Goal: Check status: Check status

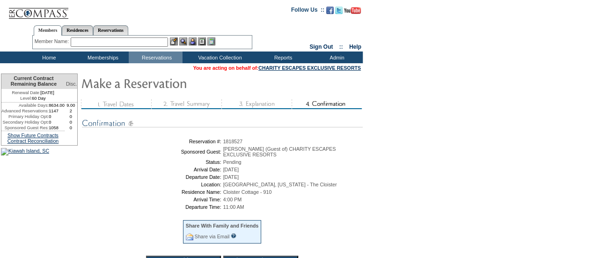
drag, startPoint x: 298, startPoint y: 197, endPoint x: 192, endPoint y: 144, distance: 117.6
click at [192, 144] on tbody "Reservation #: 1818527 Sponsored Guest: [PERSON_NAME] (Guest of) CHARITY ESCAPE…" at bounding box center [222, 201] width 277 height 127
copy tbody "Reservation #: 1818527 Sponsored Guest: [PERSON_NAME] (Guest of) CHARITY ESCAPE…"
click at [344, 157] on td "[PERSON_NAME] (Guest of) CHARITY ESCAPES EXCLUSIVE RESORTS" at bounding box center [292, 151] width 138 height 11
drag, startPoint x: 266, startPoint y: 151, endPoint x: 232, endPoint y: 151, distance: 33.7
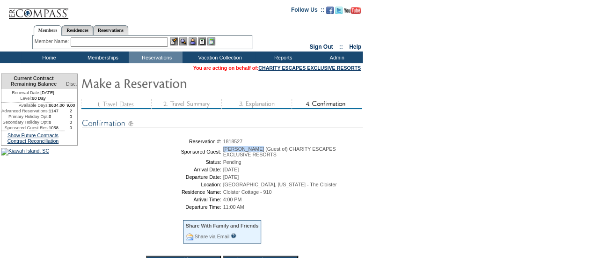
click at [232, 151] on span "[PERSON_NAME] (Guest of) CHARITY ESCAPES EXCLUSIVE RESORTS" at bounding box center [279, 151] width 113 height 11
copy span "[PERSON_NAME]"
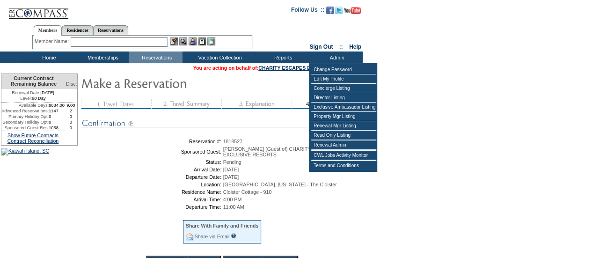
click at [240, 142] on span "1818527" at bounding box center [233, 141] width 20 height 6
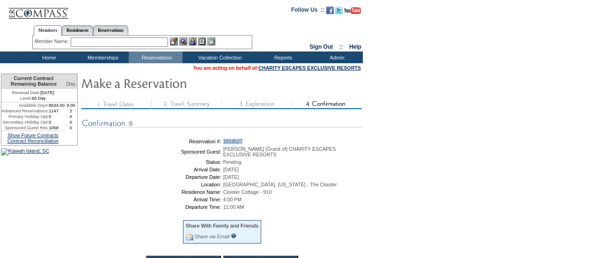
copy span "1818527"
click at [247, 146] on table "Reservation #: 1818527 Sponsored Guest: [PERSON_NAME] (Guest of) CHARITY ESCAPE…" at bounding box center [222, 202] width 281 height 131
